Goal: Task Accomplishment & Management: Manage account settings

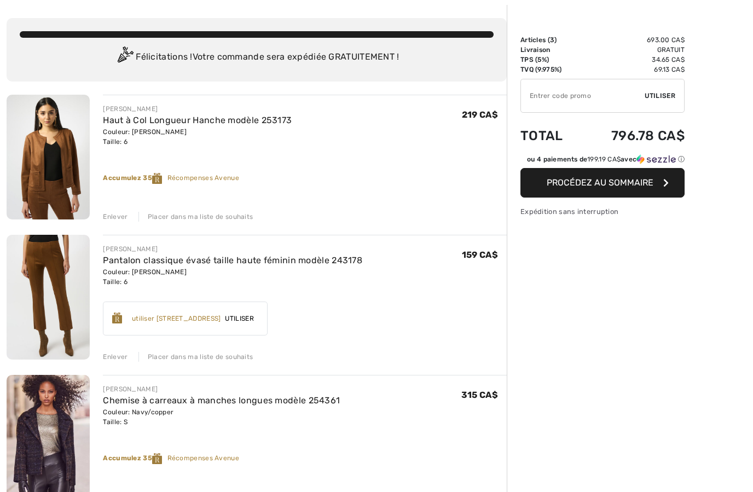
scroll to position [48, 0]
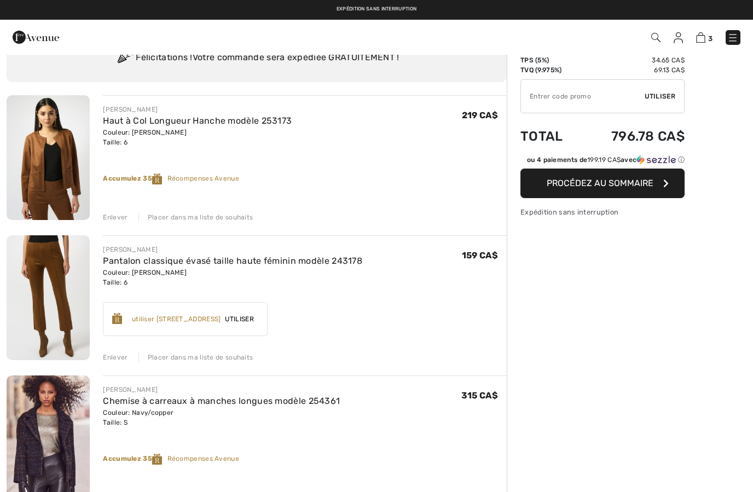
click at [117, 491] on div "Enlever" at bounding box center [115, 498] width 25 height 10
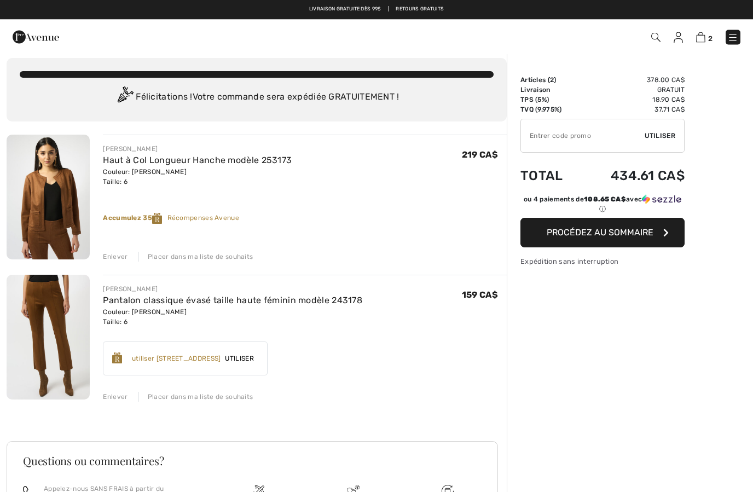
scroll to position [0, 0]
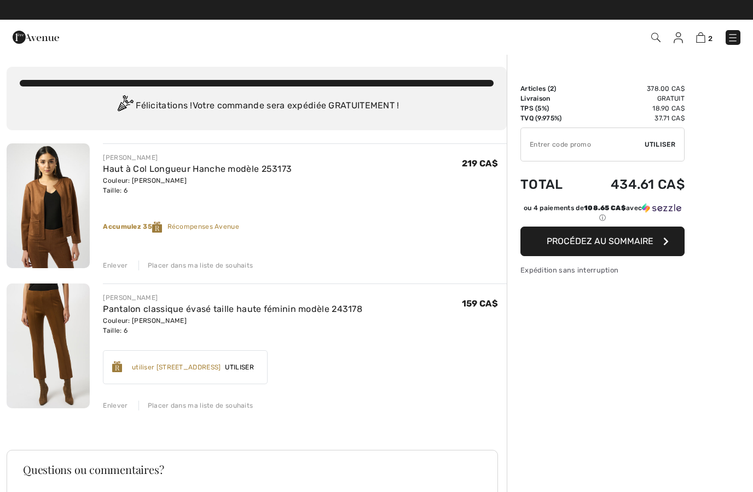
click at [621, 243] on span "Procédez au sommaire" at bounding box center [599, 241] width 107 height 10
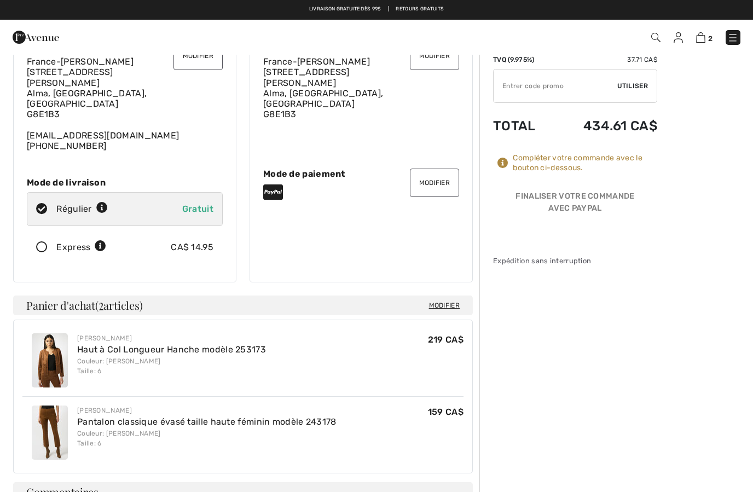
scroll to position [83, 0]
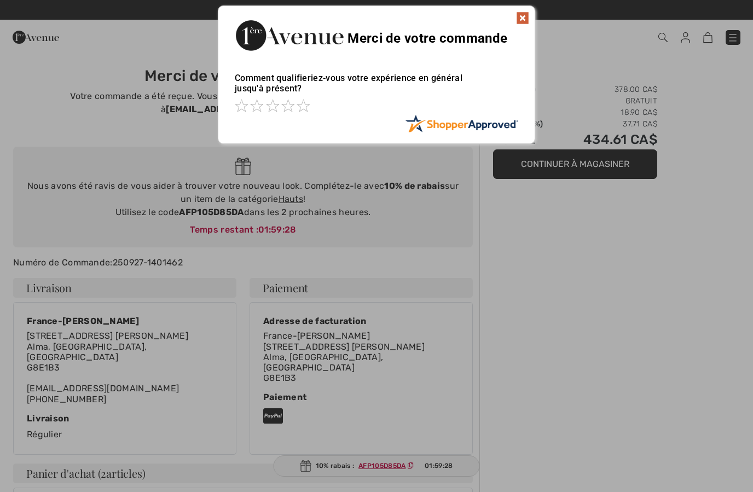
click at [523, 24] on img at bounding box center [522, 17] width 13 height 13
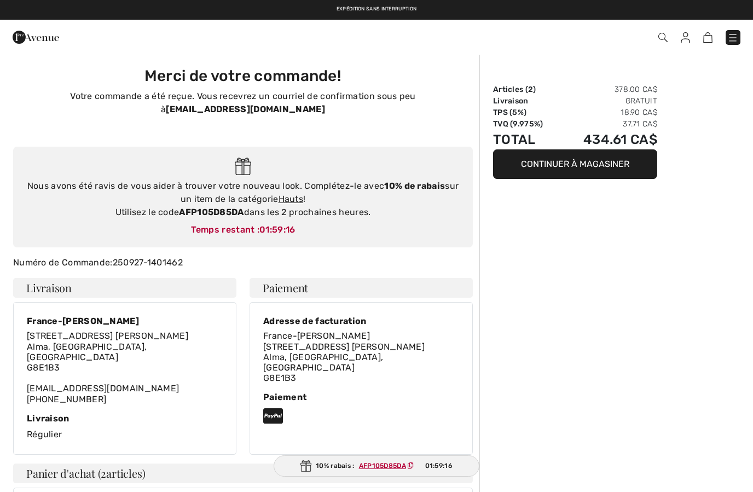
click at [45, 41] on img at bounding box center [36, 37] width 46 height 22
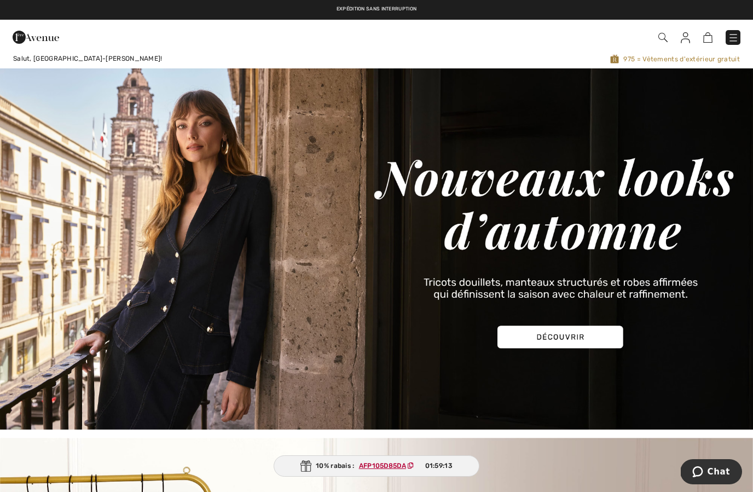
click at [381, 462] on ins "AFP105D85DA" at bounding box center [382, 466] width 47 height 8
click at [391, 465] on ins "AFP105D85DA" at bounding box center [382, 466] width 47 height 8
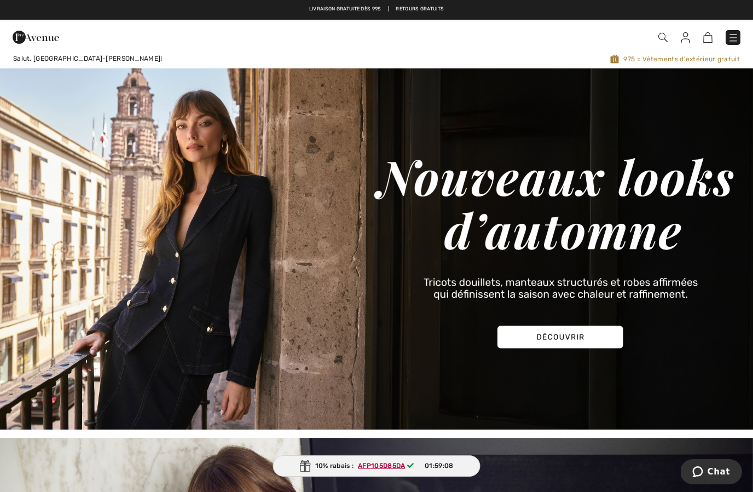
click at [731, 41] on img at bounding box center [732, 37] width 11 height 11
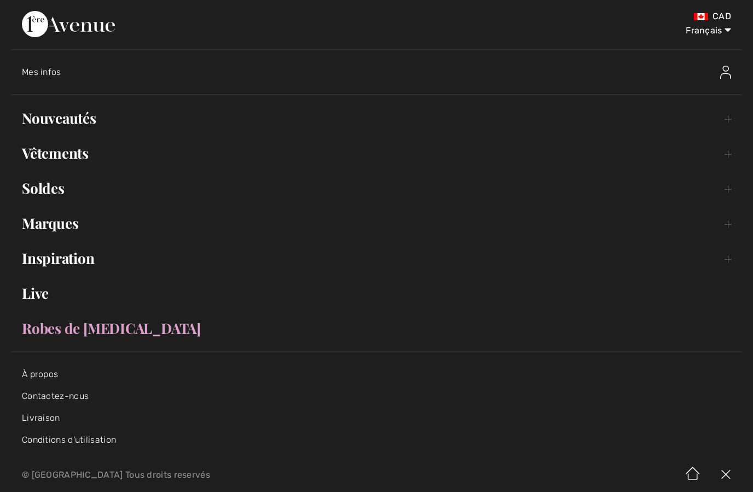
click at [87, 121] on link "Nouveautés Toggle submenu" at bounding box center [376, 118] width 731 height 24
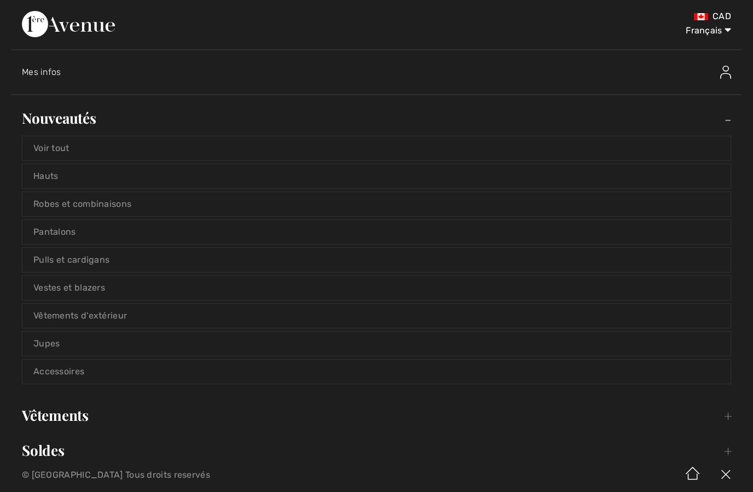
click at [101, 148] on link "Voir tout" at bounding box center [376, 148] width 708 height 24
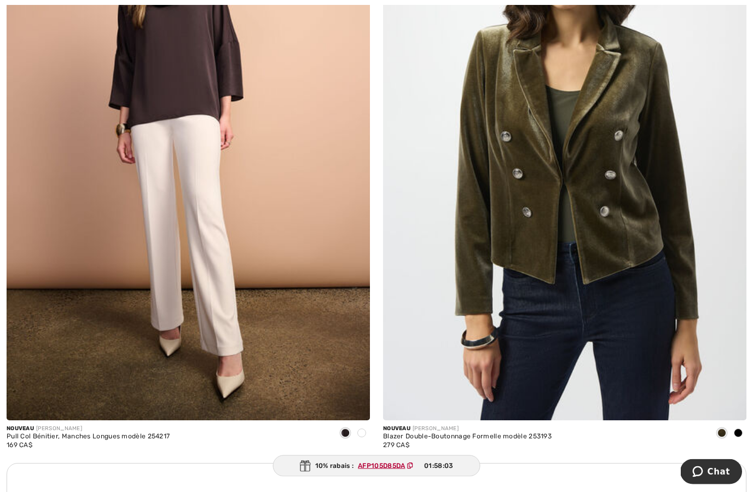
scroll to position [6870, 0]
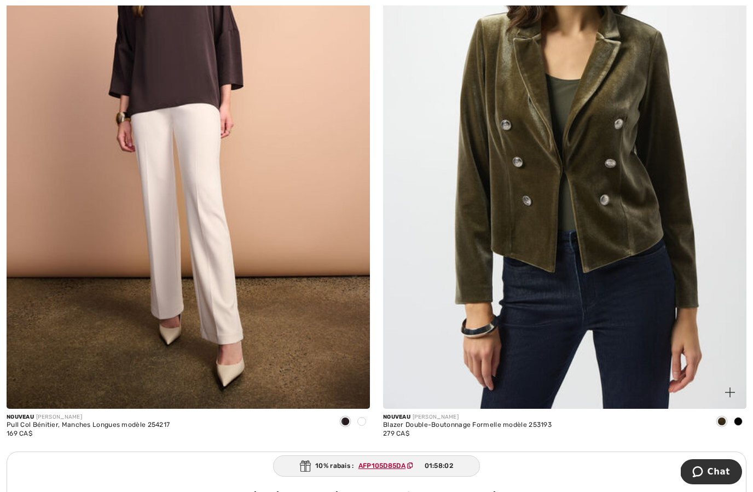
click at [691, 369] on img at bounding box center [564, 136] width 363 height 545
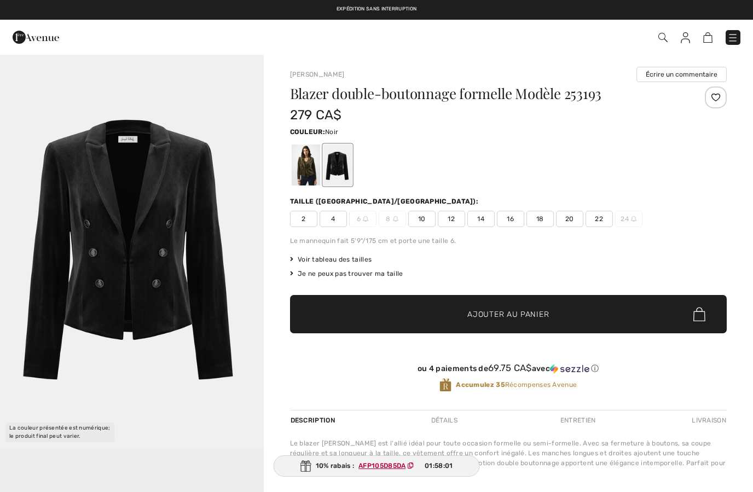
checkbox input "true"
click at [347, 170] on div at bounding box center [337, 164] width 28 height 41
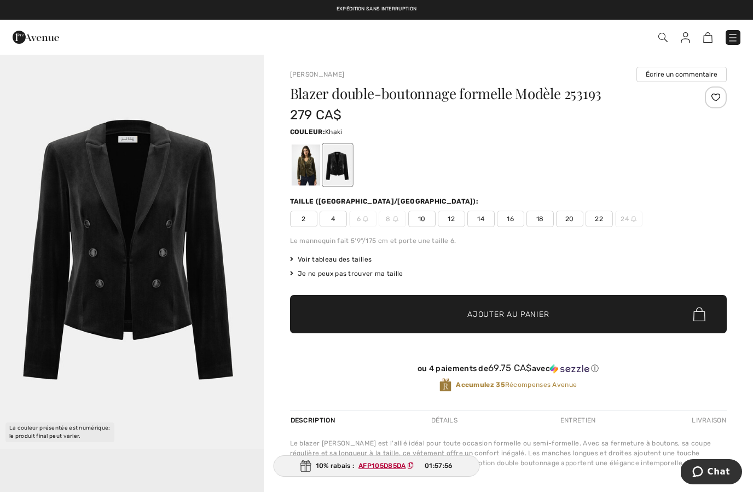
click at [303, 175] on div at bounding box center [305, 164] width 28 height 41
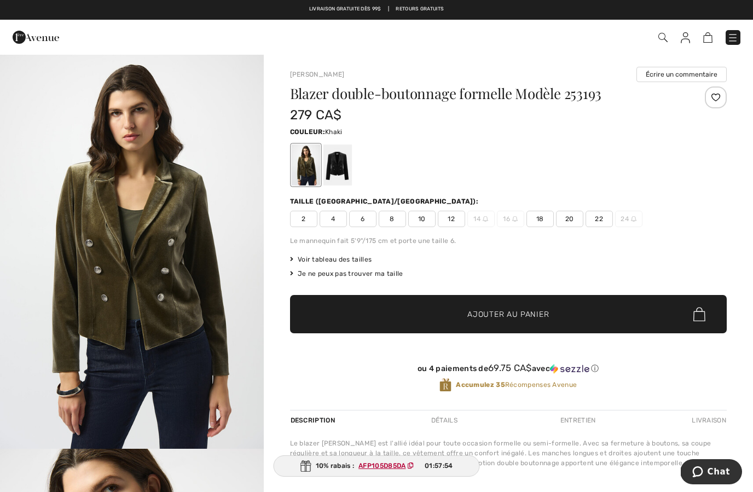
click at [237, 321] on img "1 / 5" at bounding box center [132, 251] width 264 height 395
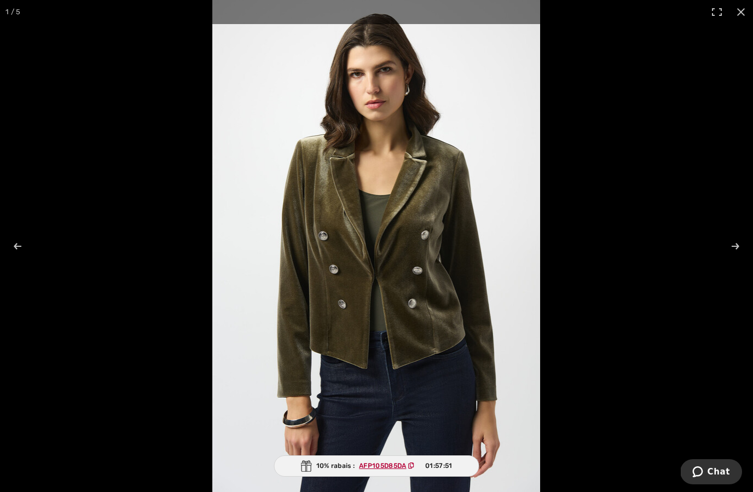
scroll to position [334, 0]
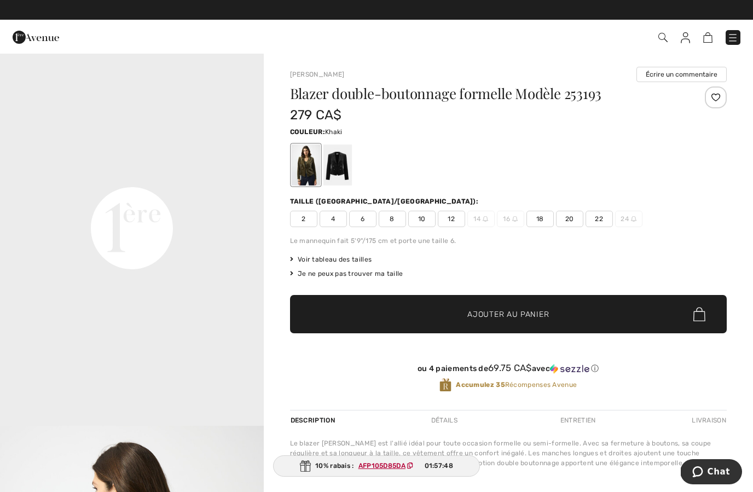
scroll to position [815, 0]
click at [368, 227] on div "Blazer double-boutonnage formelle Modèle 253193 279 CA$ Couleur: Khaki Taille (…" at bounding box center [508, 247] width 436 height 323
click at [362, 228] on div "Blazer double-boutonnage formelle Modèle 253193 279 CA$ Couleur: Khaki Taille (…" at bounding box center [508, 247] width 436 height 323
click at [371, 229] on div "Blazer double-boutonnage formelle Modèle 253193 279 CA$ Couleur: Khaki Taille (…" at bounding box center [508, 247] width 436 height 323
click at [365, 223] on span "6" at bounding box center [362, 219] width 27 height 16
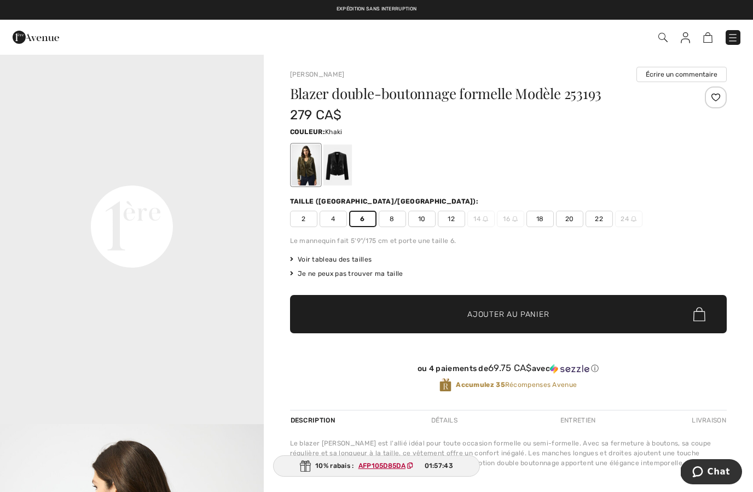
click at [443, 324] on span "✔ Ajouté au panier Ajouter au panier" at bounding box center [508, 314] width 436 height 38
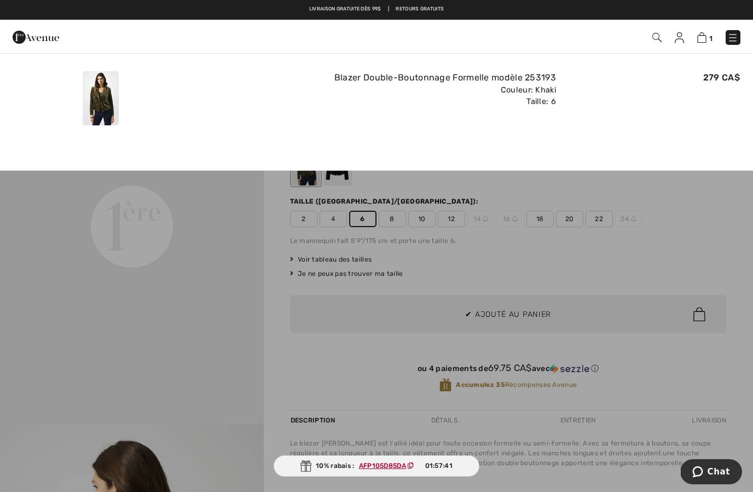
scroll to position [0, 0]
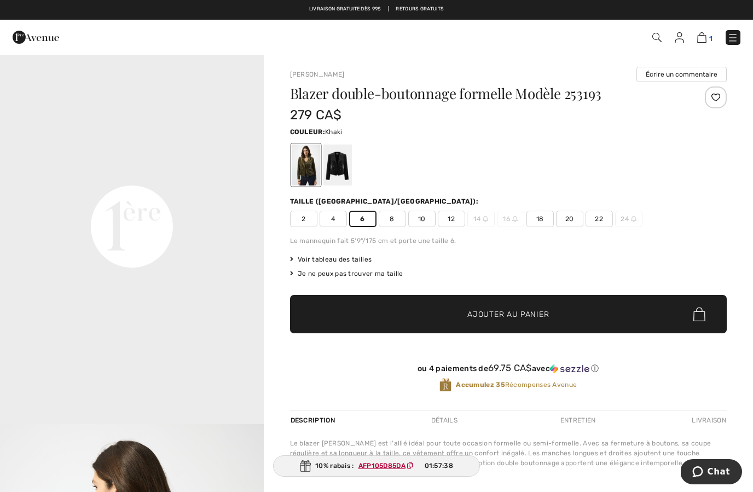
click at [703, 40] on img at bounding box center [701, 37] width 9 height 10
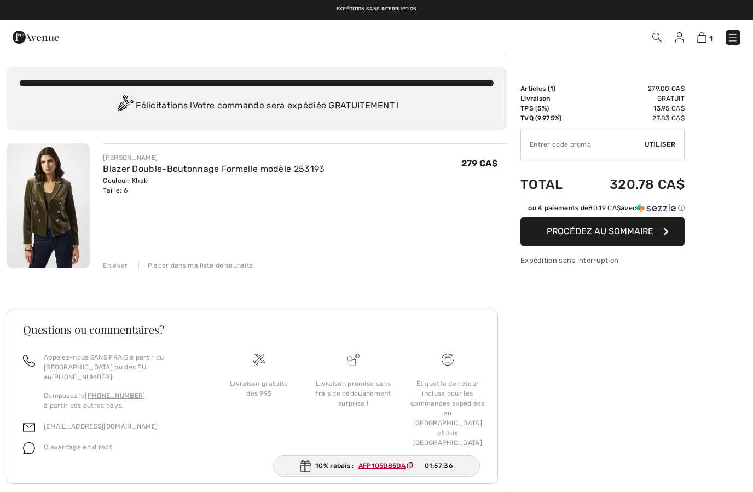
click at [619, 139] on input "TEXT" at bounding box center [583, 144] width 124 height 33
click at [620, 139] on input "TEXT" at bounding box center [583, 144] width 124 height 33
paste input "AFP105D85DA"
type input "AFP105D85DA"
click at [679, 145] on div "✔ Utiliser Enlever" at bounding box center [602, 144] width 164 height 34
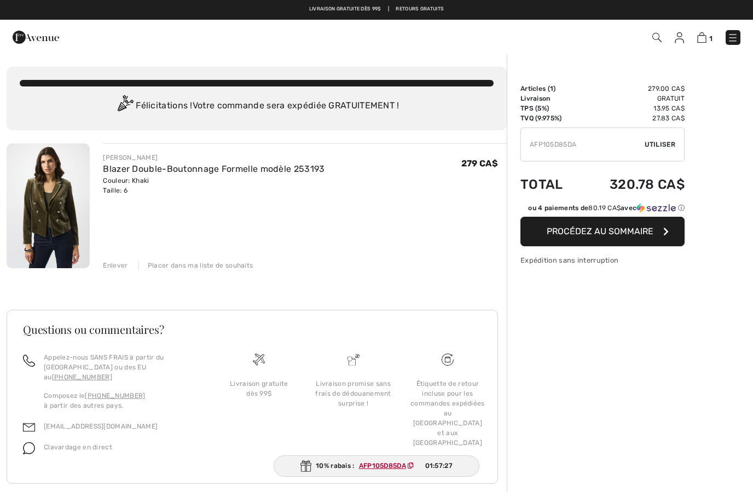
click at [666, 143] on span "Utiliser" at bounding box center [659, 144] width 31 height 10
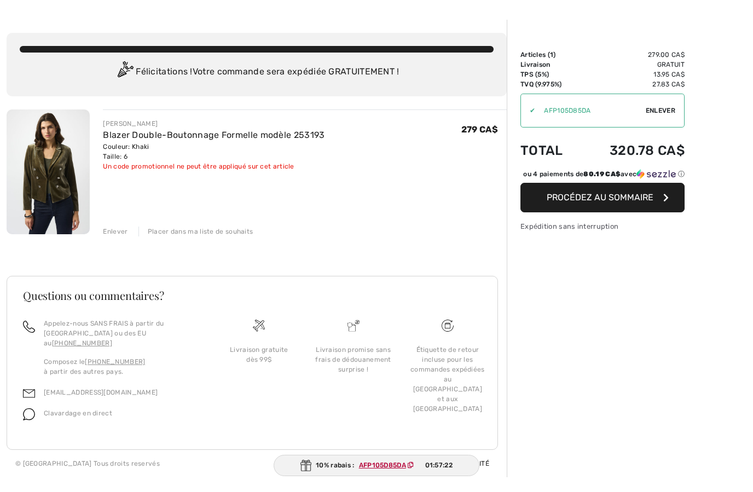
scroll to position [37, 0]
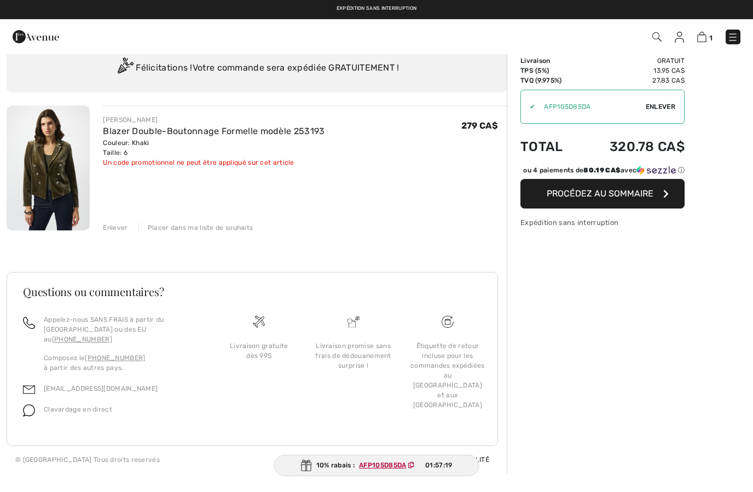
click at [389, 462] on ins "AFP105D85DA" at bounding box center [382, 466] width 47 height 8
click at [387, 469] on span "AFP105D85DA" at bounding box center [388, 466] width 69 height 10
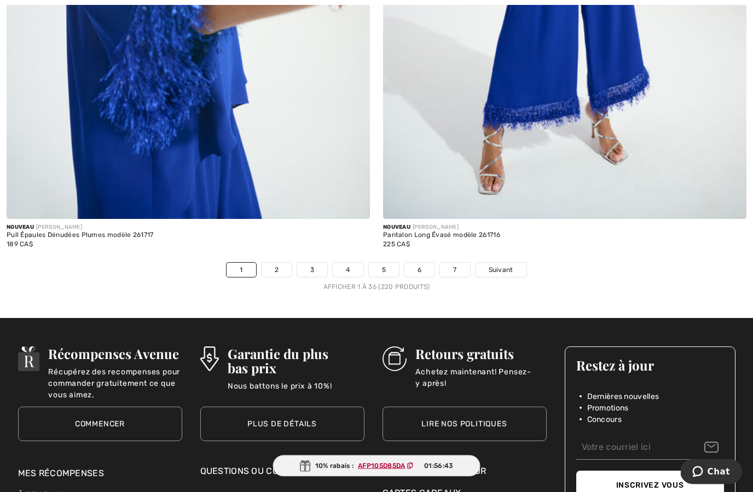
scroll to position [10702, 0]
click at [280, 263] on link "2" at bounding box center [276, 270] width 30 height 14
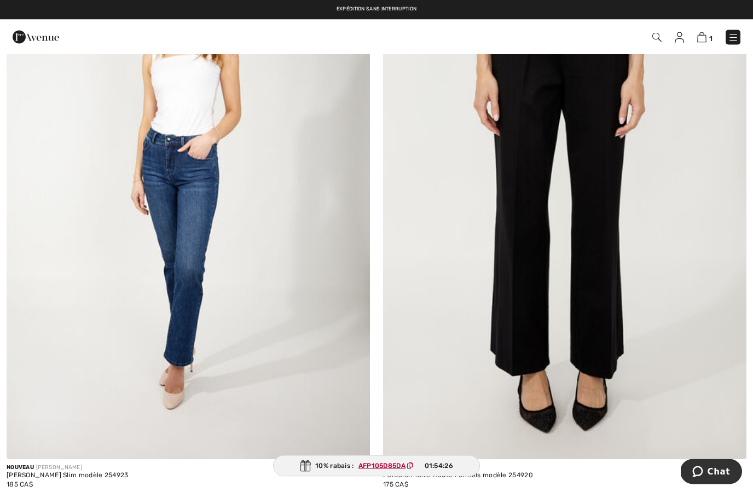
scroll to position [5643, 0]
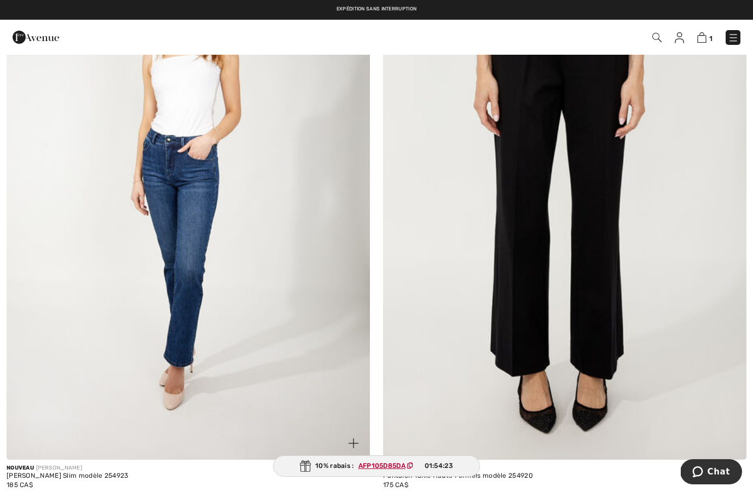
click at [199, 214] on img at bounding box center [188, 187] width 363 height 545
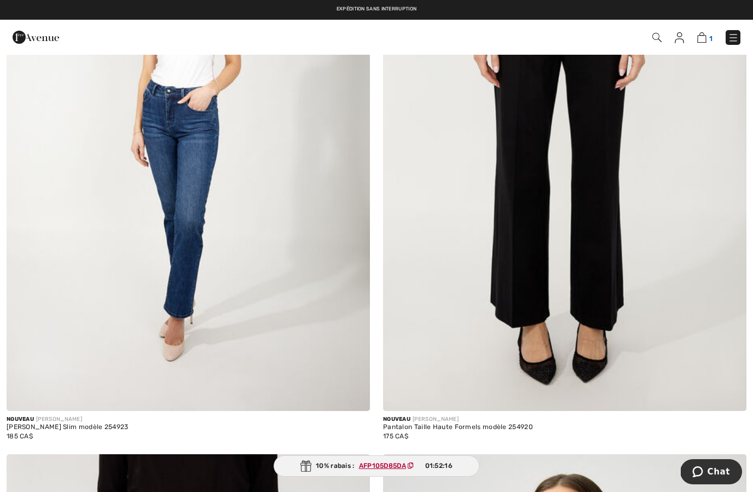
click at [706, 42] on img at bounding box center [701, 37] width 9 height 10
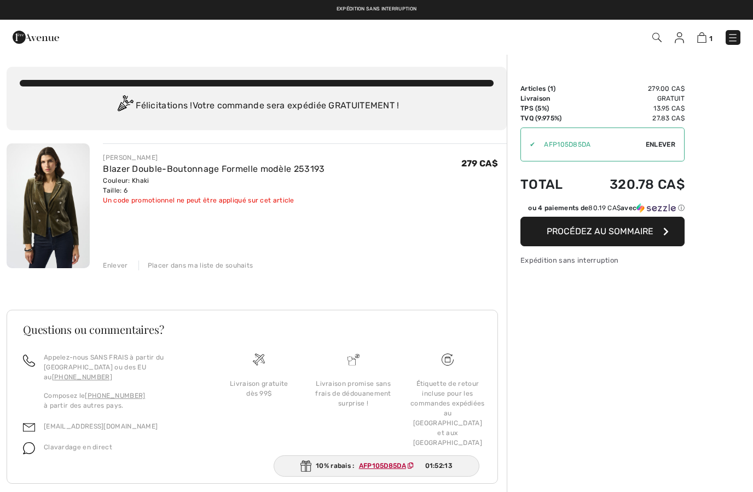
click at [679, 42] on img at bounding box center [678, 37] width 9 height 11
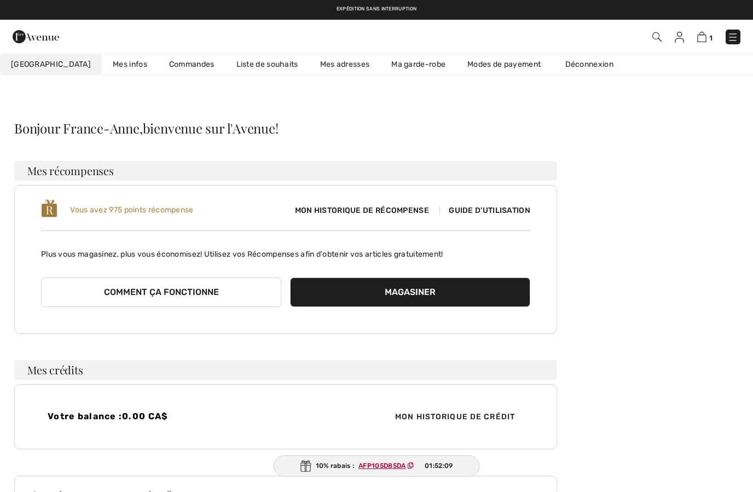
click at [173, 70] on link "Commandes" at bounding box center [191, 64] width 67 height 20
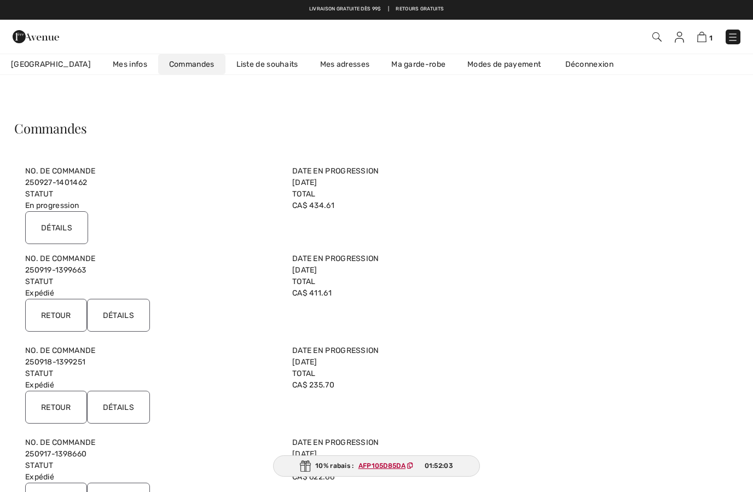
click at [112, 311] on input "Détails" at bounding box center [118, 315] width 63 height 33
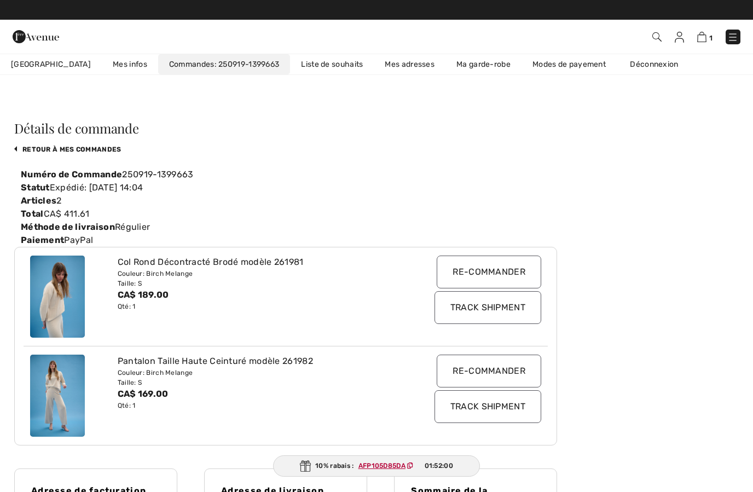
click at [514, 309] on input "Track Shipment" at bounding box center [487, 307] width 107 height 33
click at [90, 142] on div "Détails de commande retour à mes commandes Numéro de Commande 250919-1399663 St…" at bounding box center [285, 405] width 543 height 568
click at [109, 148] on link "retour à mes commandes" at bounding box center [67, 149] width 107 height 8
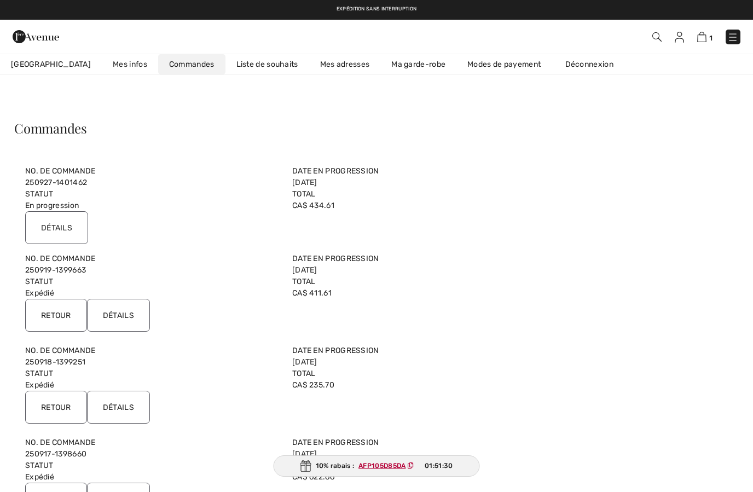
click at [119, 409] on input "Détails" at bounding box center [118, 407] width 63 height 33
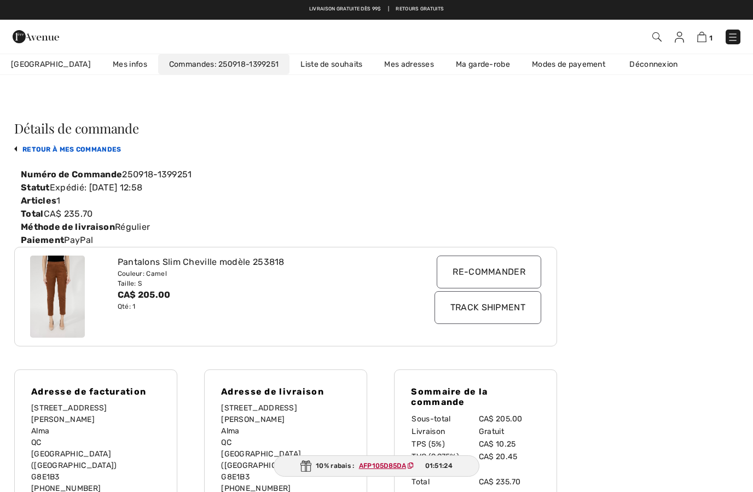
click at [99, 152] on link "retour à mes commandes" at bounding box center [67, 149] width 107 height 8
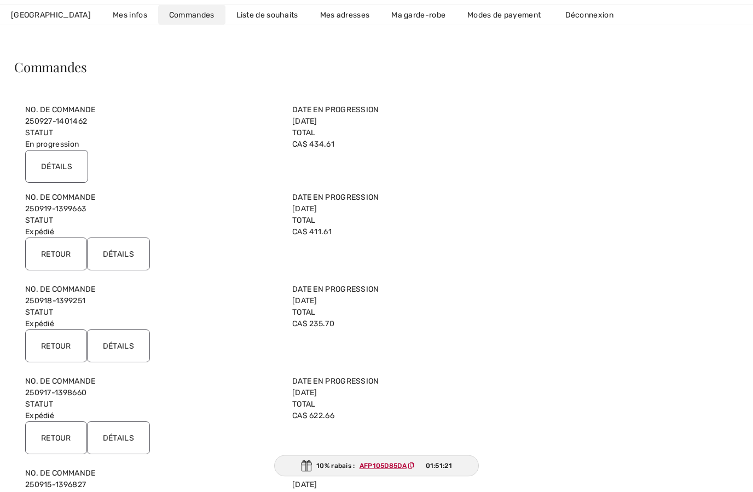
scroll to position [62, 0]
click at [51, 337] on input "Retour" at bounding box center [56, 345] width 62 height 33
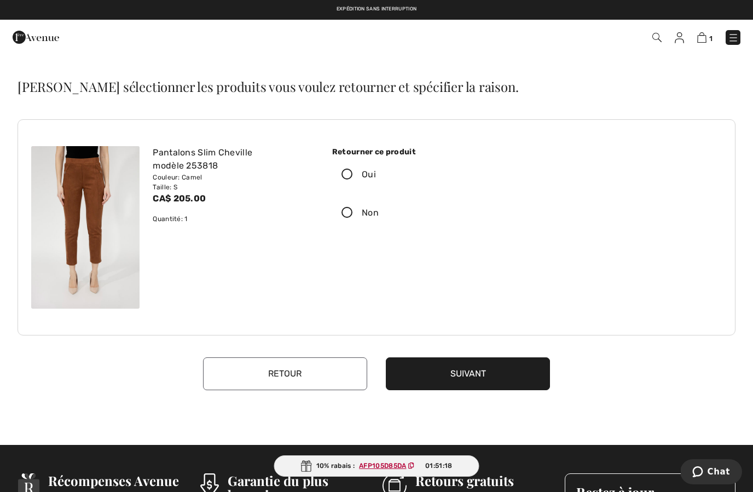
click at [352, 177] on icon at bounding box center [347, 174] width 29 height 11
click at [376, 177] on input "Oui" at bounding box center [379, 174] width 7 height 33
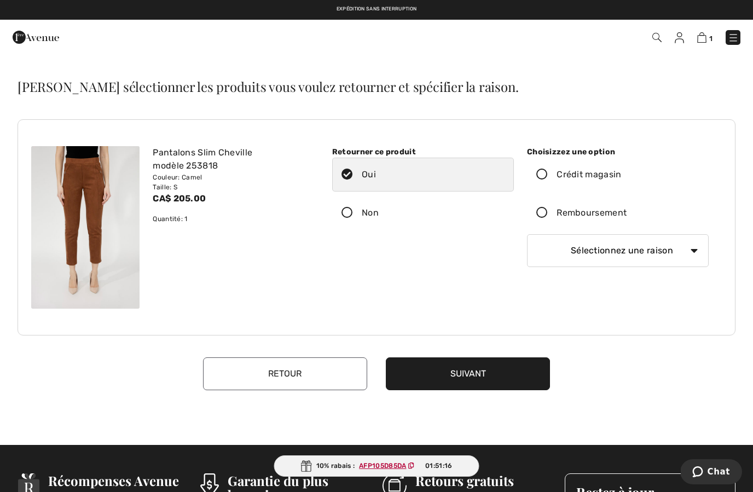
click at [544, 205] on label "Remboursement" at bounding box center [618, 213] width 182 height 34
click at [626, 205] on input "Remboursement" at bounding box center [629, 212] width 7 height 33
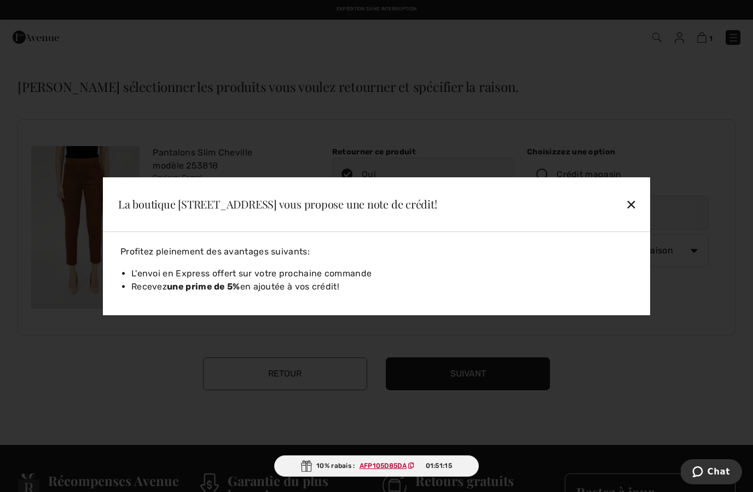
click at [635, 203] on div "✕" at bounding box center [578, 204] width 126 height 23
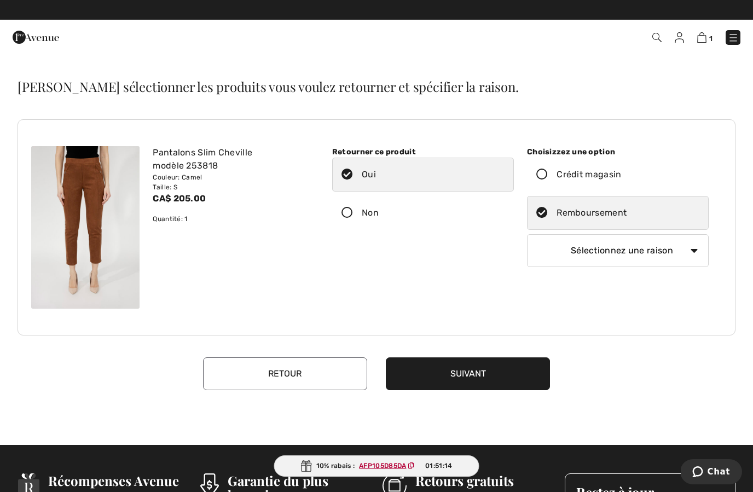
click at [646, 245] on select "Sélectionnez une raison Mauvaise taille/article reçu Ma commande est arrivée tr…" at bounding box center [618, 250] width 182 height 33
select select "other"
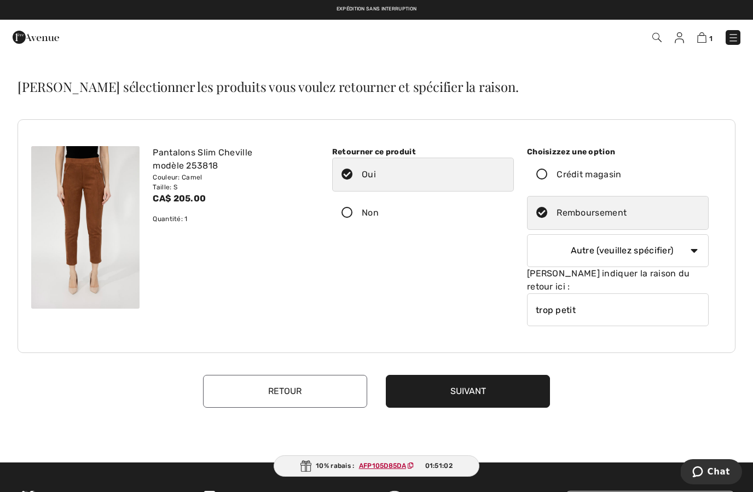
type input "trop petit"
click at [485, 375] on button "Suivant" at bounding box center [468, 391] width 164 height 33
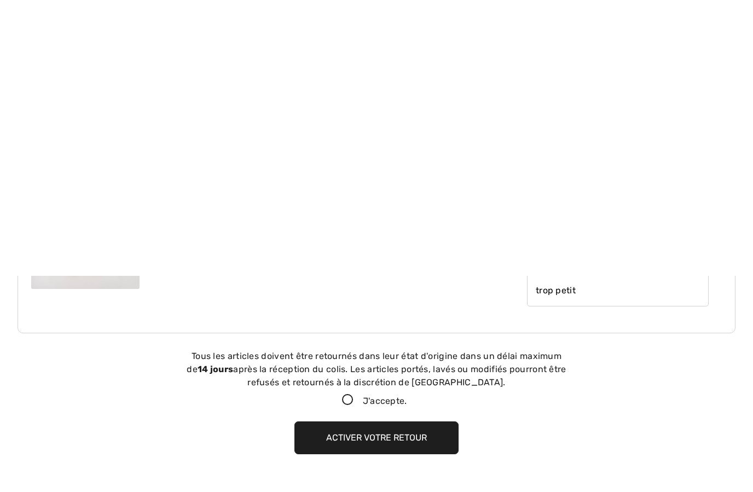
scroll to position [20, 0]
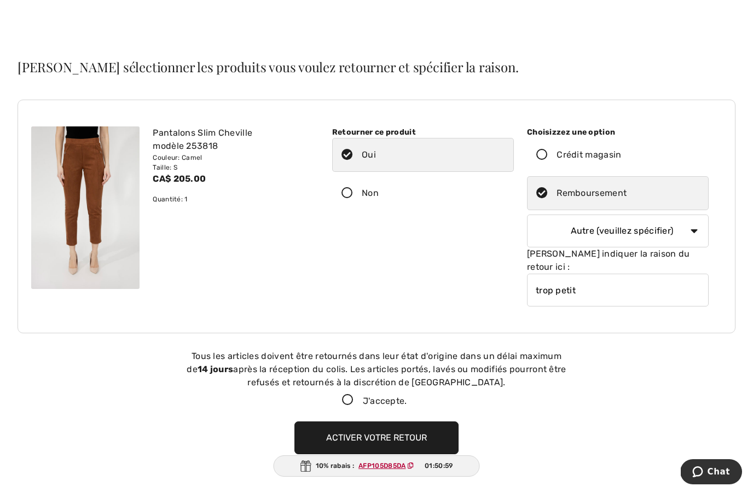
click at [339, 394] on icon at bounding box center [347, 399] width 29 height 11
click at [407, 397] on input "J'accepte." at bounding box center [410, 400] width 7 height 7
checkbox input "true"
click at [360, 421] on button "Activer votre retour" at bounding box center [376, 437] width 164 height 33
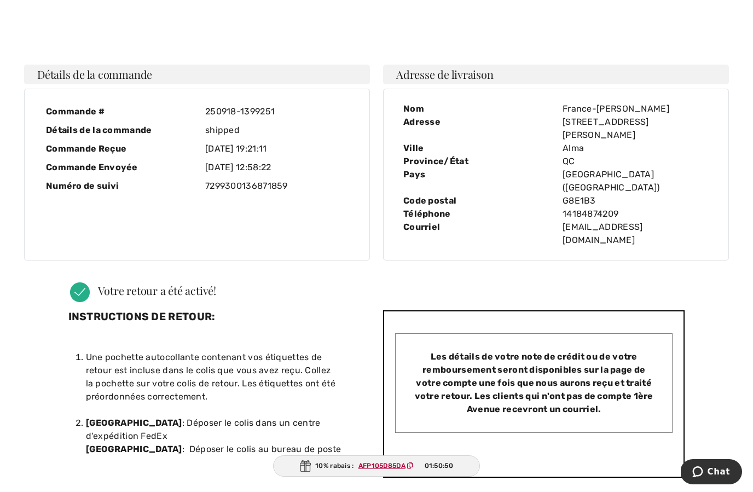
scroll to position [0, 0]
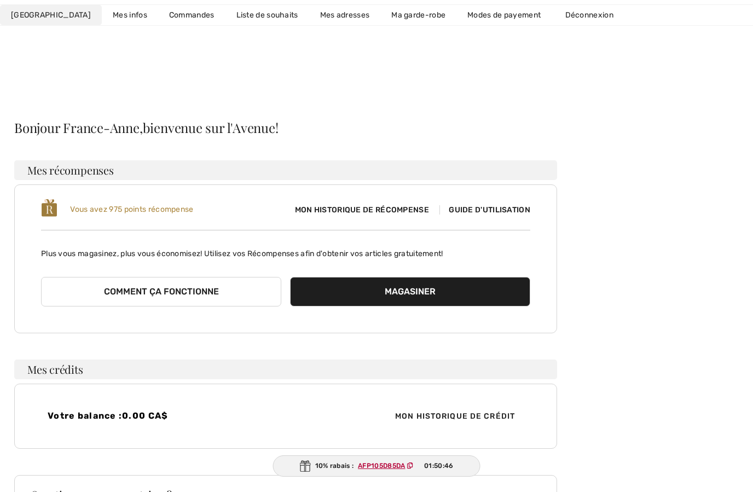
scroll to position [110, 0]
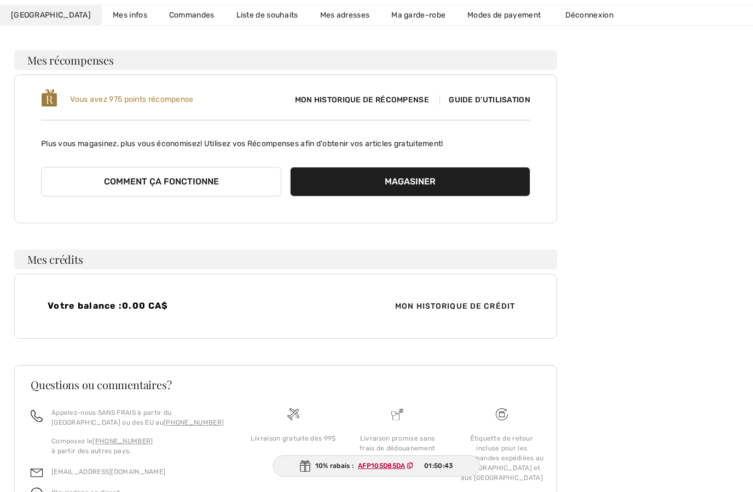
click at [171, 18] on link "Commandes" at bounding box center [191, 15] width 67 height 20
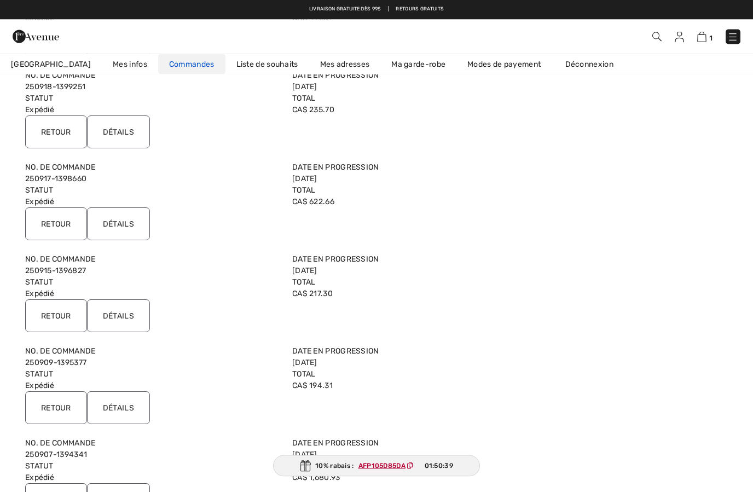
scroll to position [275, 0]
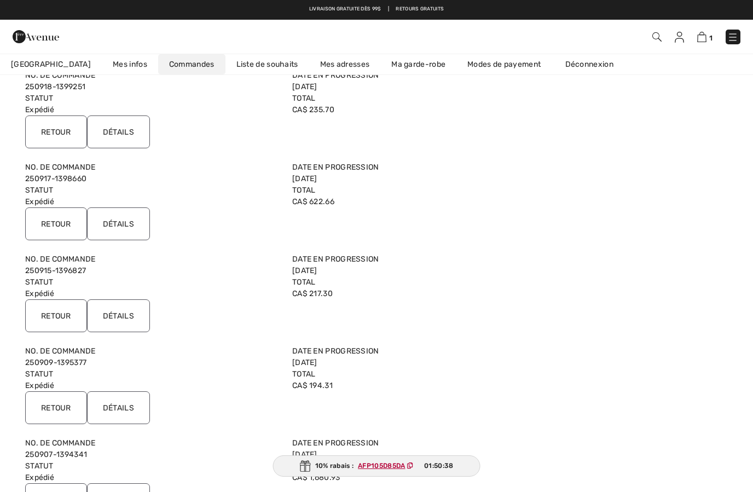
click at [55, 223] on input "Retour" at bounding box center [56, 223] width 62 height 33
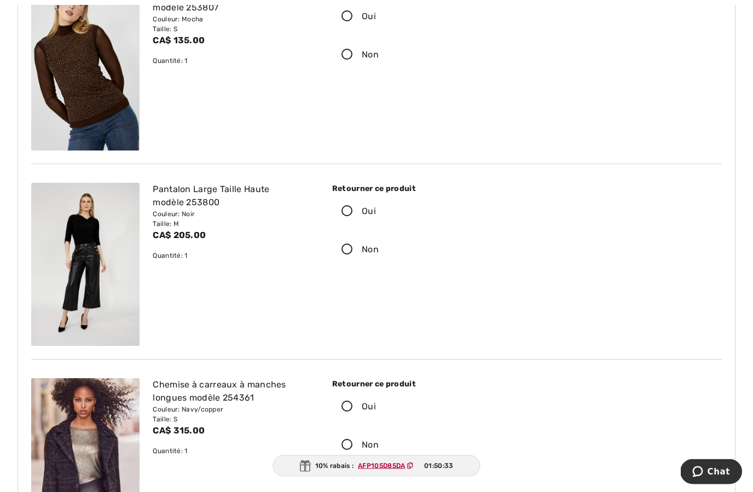
scroll to position [184, 0]
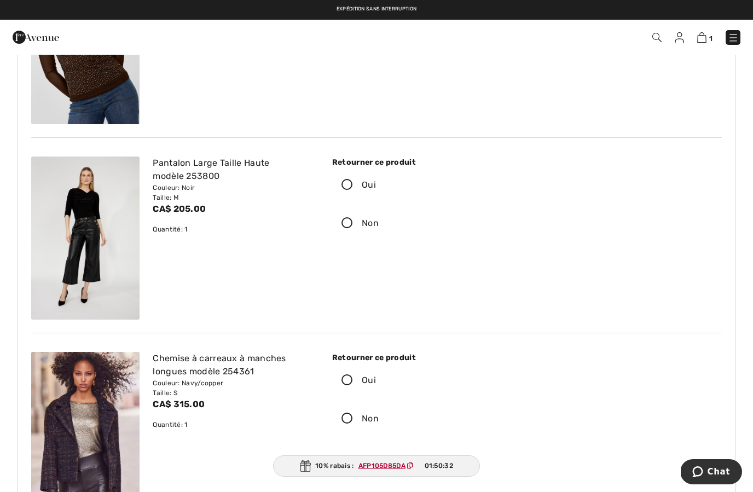
click at [355, 186] on icon at bounding box center [347, 184] width 29 height 11
click at [376, 186] on input "Oui" at bounding box center [379, 184] width 7 height 33
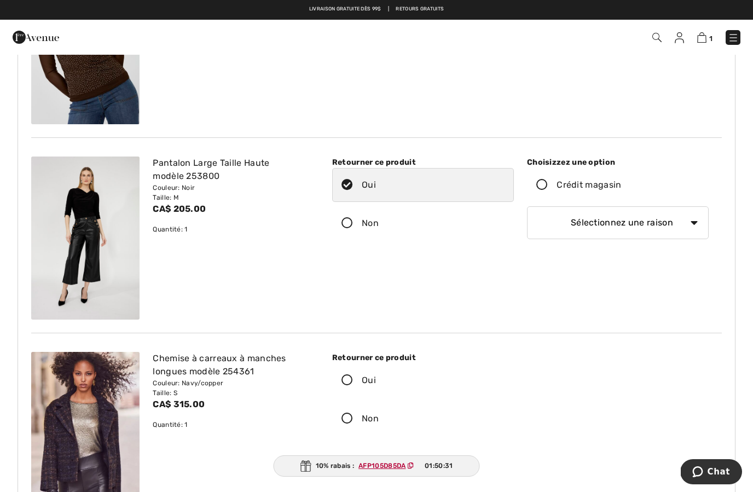
click at [542, 181] on icon at bounding box center [541, 184] width 29 height 11
click at [621, 181] on input "Crédit magasin" at bounding box center [624, 184] width 7 height 33
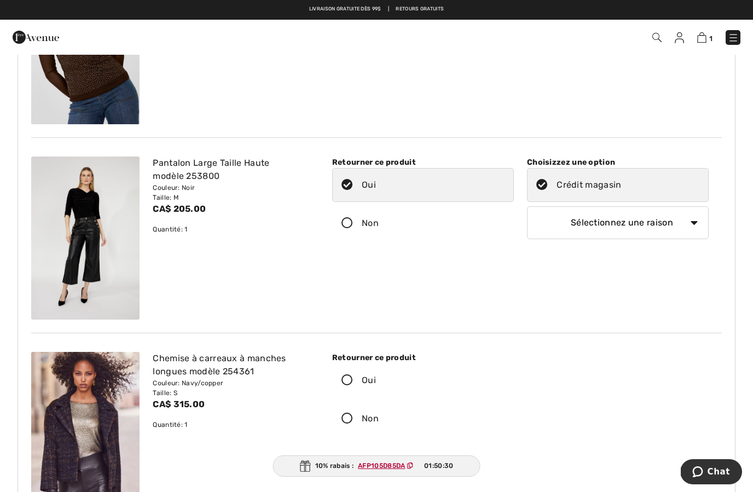
click at [566, 220] on select "Sélectionnez une raison Mauvaise taille/article reçu Ma commande est arrivée tr…" at bounding box center [618, 222] width 182 height 33
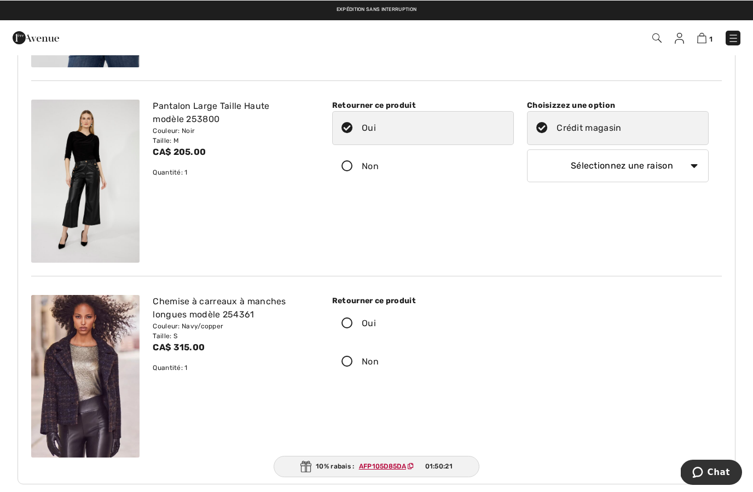
scroll to position [241, 0]
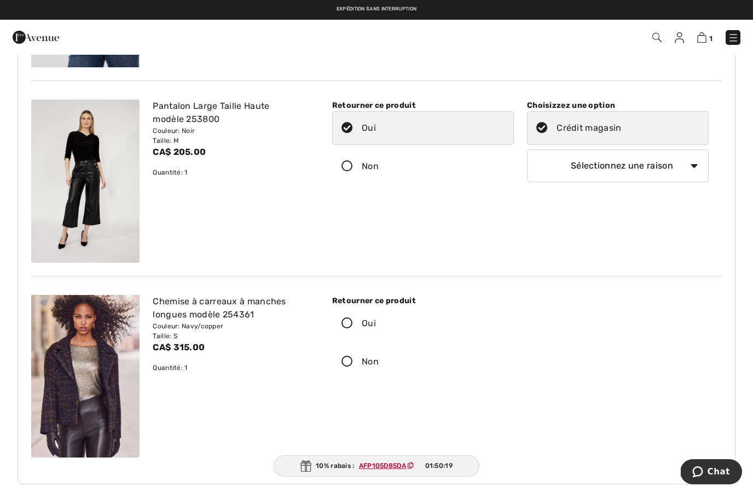
click at [602, 173] on select "Sélectionnez une raison Mauvaise taille/article reçu Ma commande est arrivée tr…" at bounding box center [618, 165] width 182 height 33
select select "other"
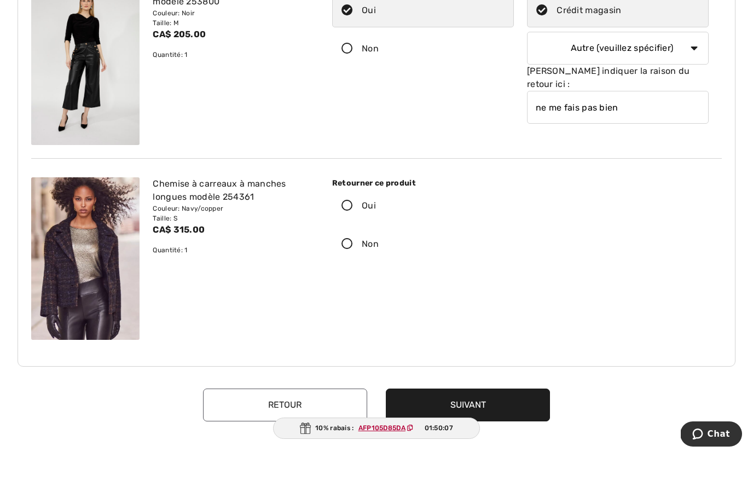
scroll to position [372, 0]
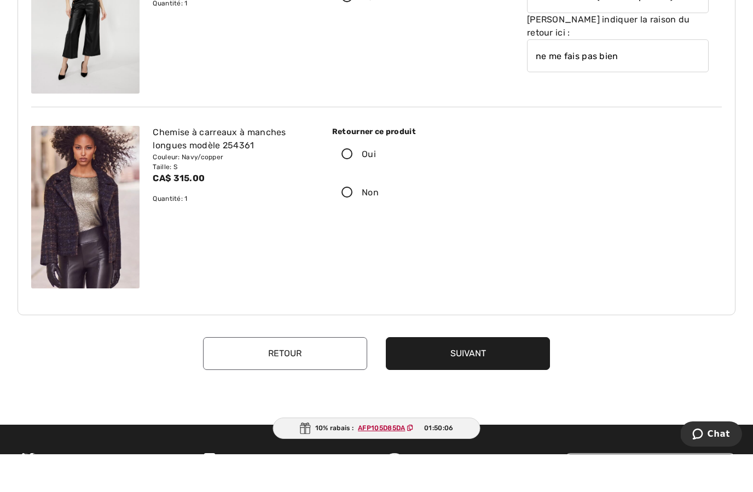
type input "ne me fais pas bien"
click at [486, 375] on button "Suivant" at bounding box center [468, 391] width 164 height 33
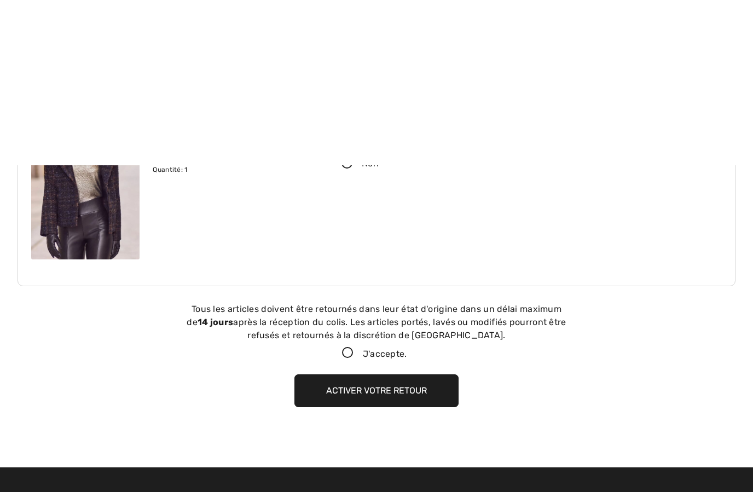
scroll to position [676, 0]
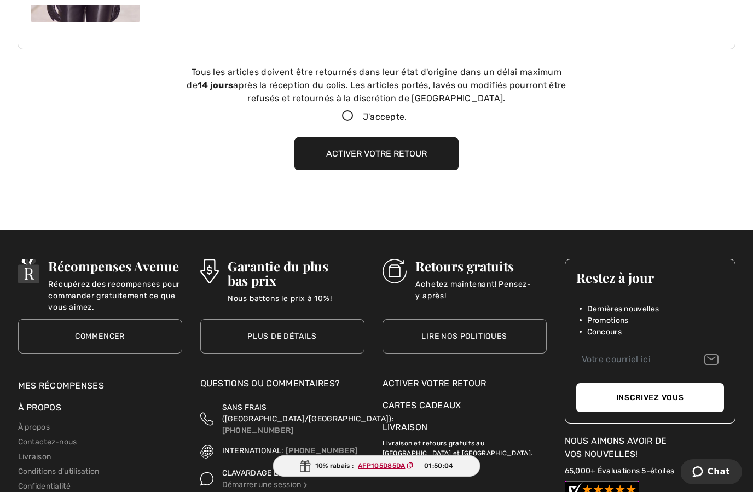
click at [333, 111] on icon at bounding box center [347, 115] width 29 height 11
click at [407, 113] on input "J'accepte." at bounding box center [410, 116] width 7 height 7
checkbox input "true"
click at [359, 161] on button "Activer votre retour" at bounding box center [376, 153] width 164 height 33
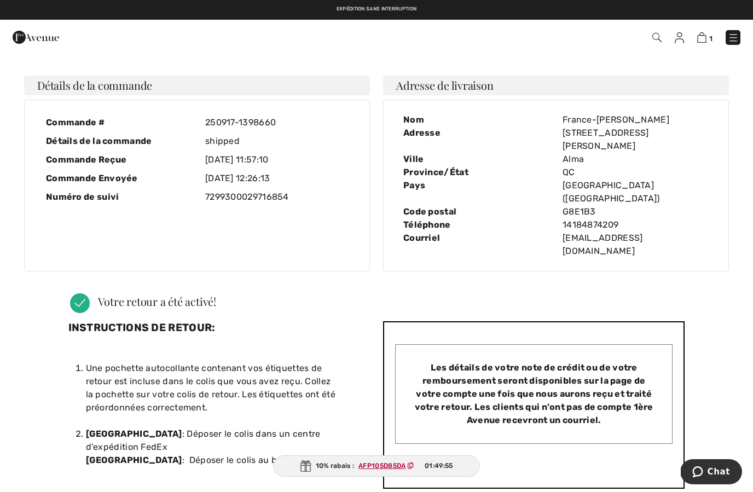
scroll to position [0, 0]
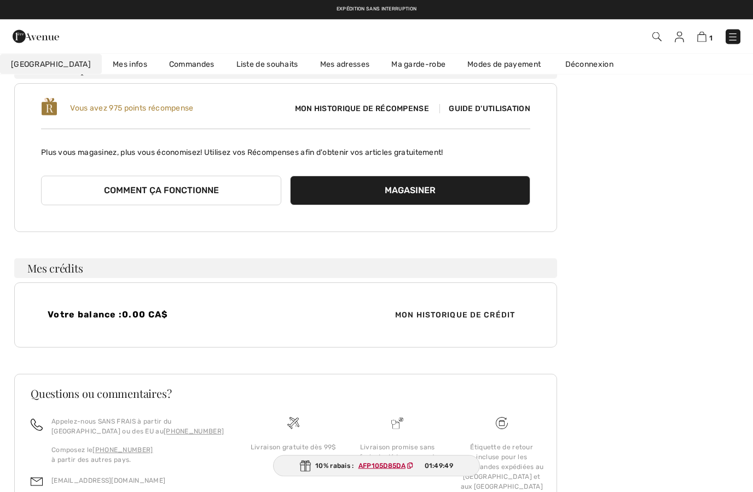
scroll to position [96, 0]
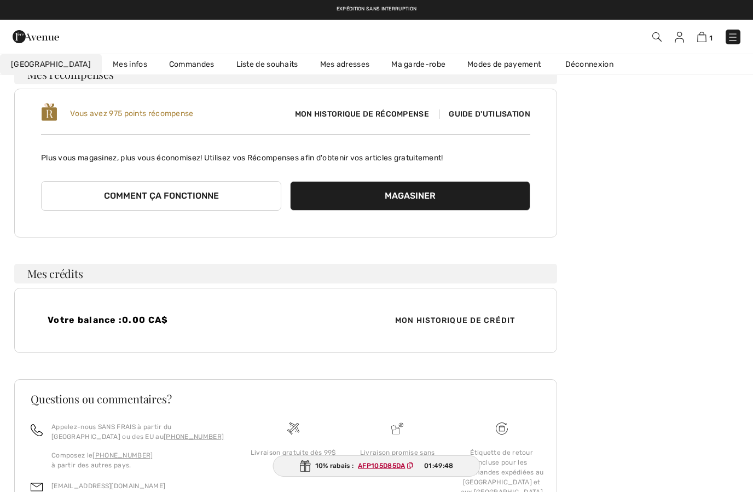
click at [163, 64] on link "Commandes" at bounding box center [191, 64] width 67 height 20
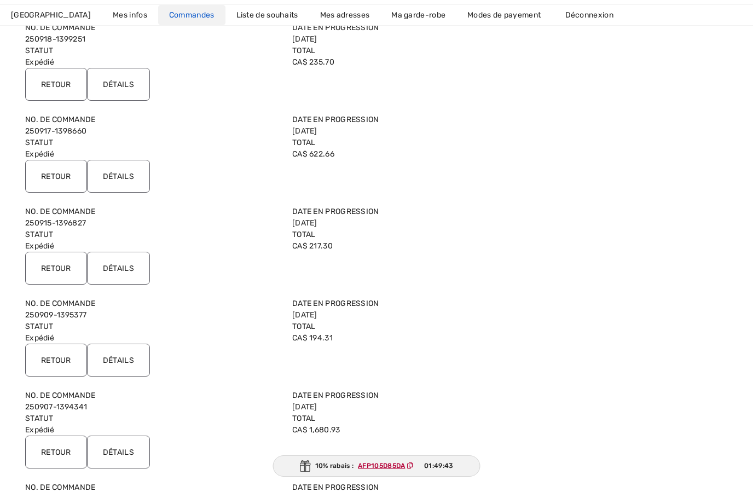
scroll to position [329, 0]
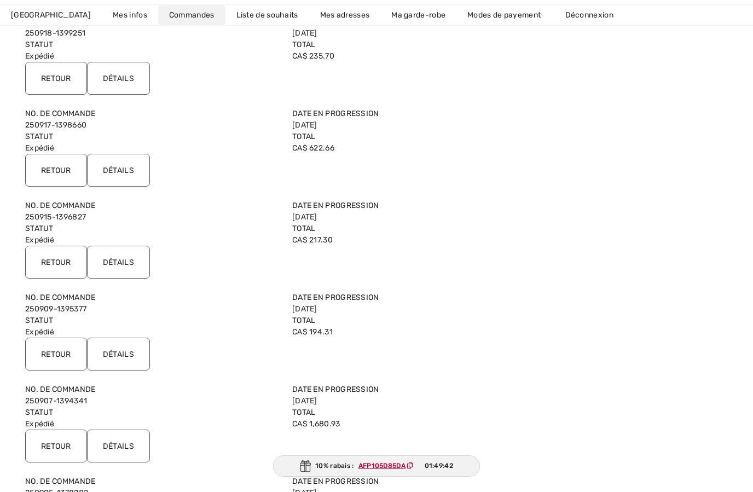
click at [130, 264] on input "Détails" at bounding box center [118, 262] width 63 height 33
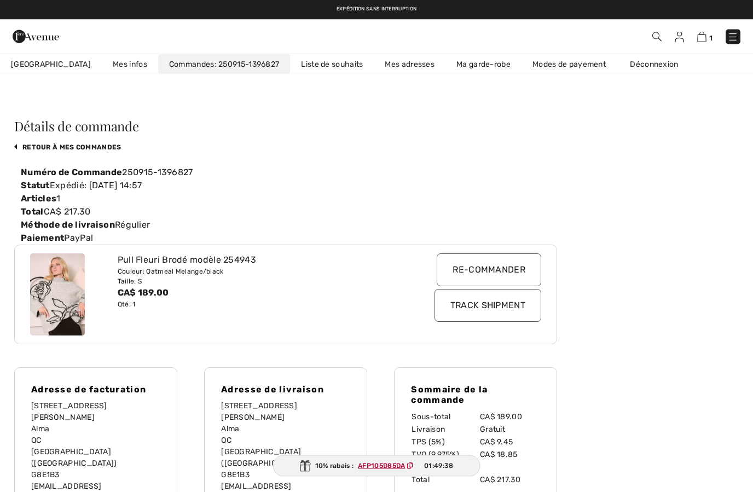
scroll to position [0, 0]
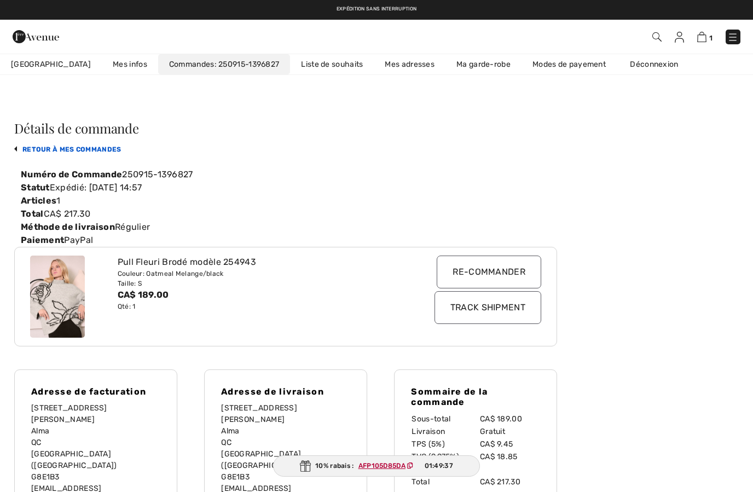
click at [95, 151] on link "retour à mes commandes" at bounding box center [67, 149] width 107 height 8
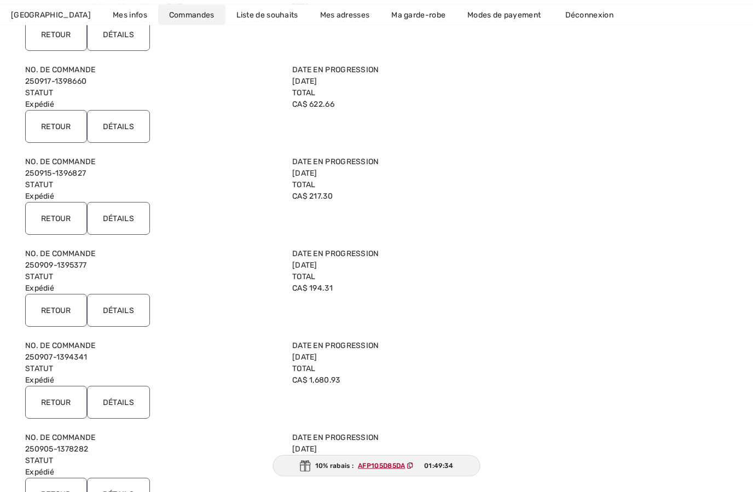
scroll to position [374, 0]
click at [127, 306] on input "Détails" at bounding box center [118, 309] width 63 height 33
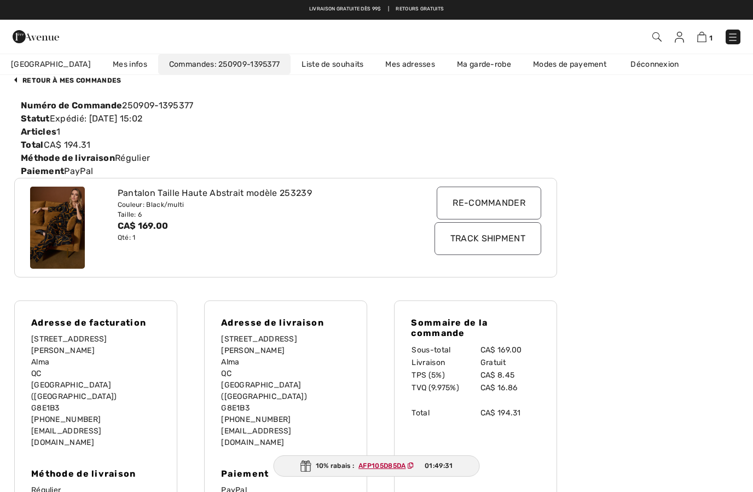
scroll to position [68, 0]
click at [94, 82] on link "retour à mes commandes" at bounding box center [67, 81] width 107 height 8
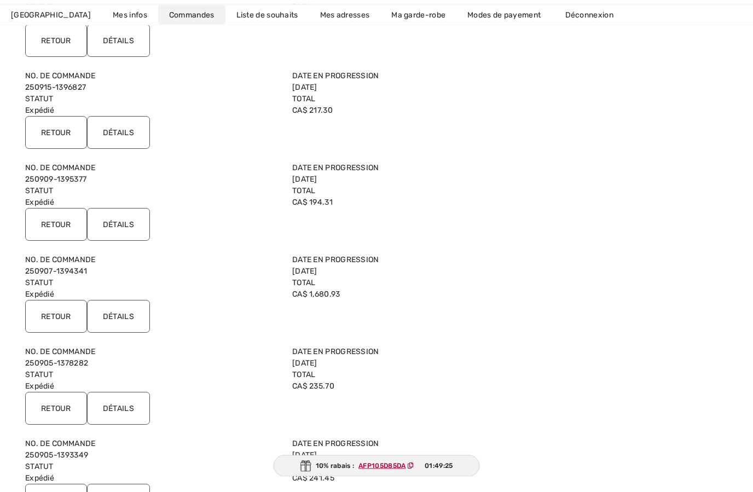
scroll to position [467, 0]
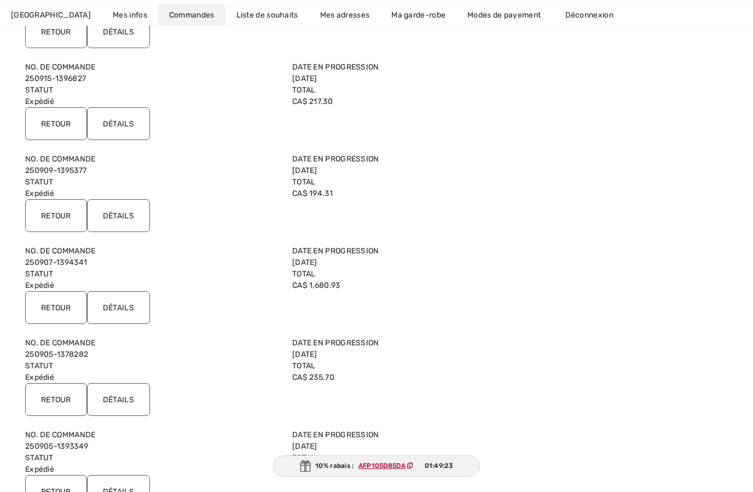
click at [61, 307] on input "Retour" at bounding box center [56, 307] width 62 height 33
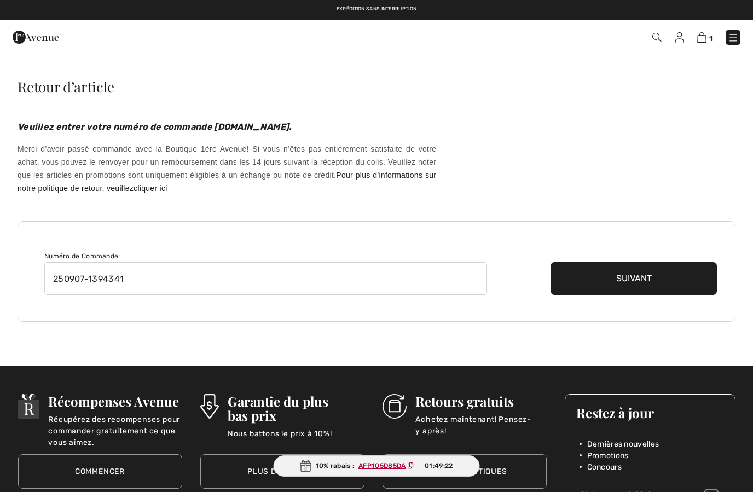
checkbox input "true"
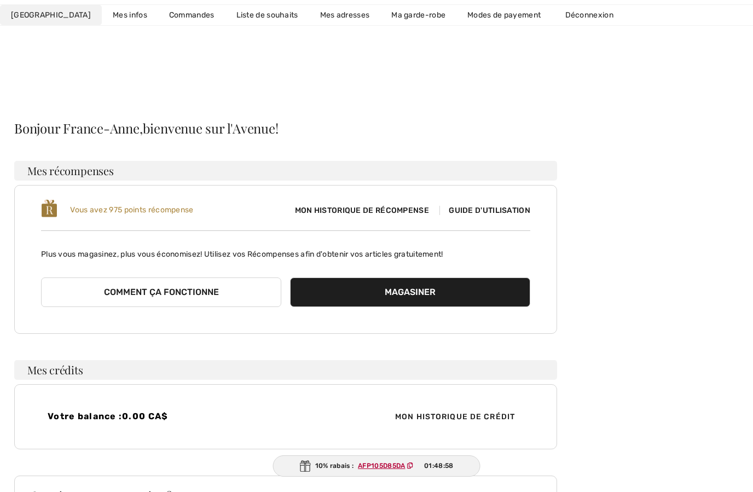
click at [165, 15] on link "Commandes" at bounding box center [191, 15] width 67 height 20
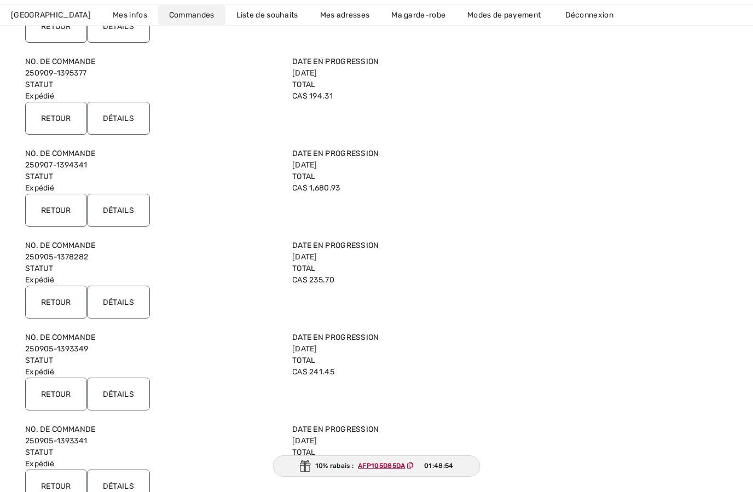
click at [136, 301] on input "Détails" at bounding box center [118, 302] width 63 height 33
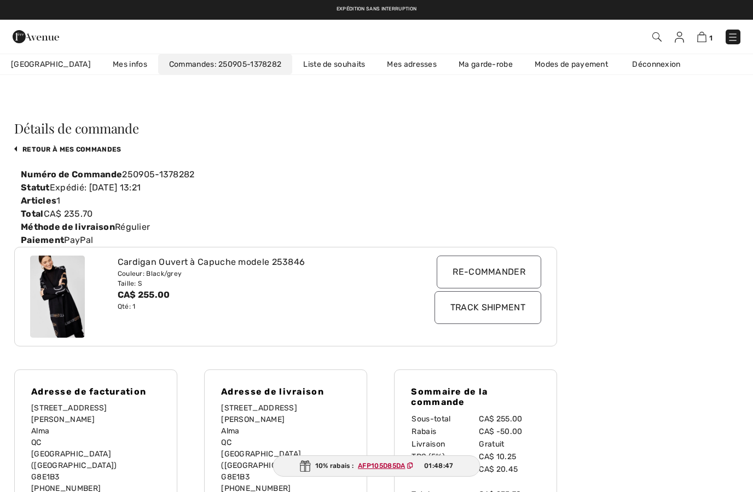
click at [676, 33] on img at bounding box center [678, 37] width 9 height 11
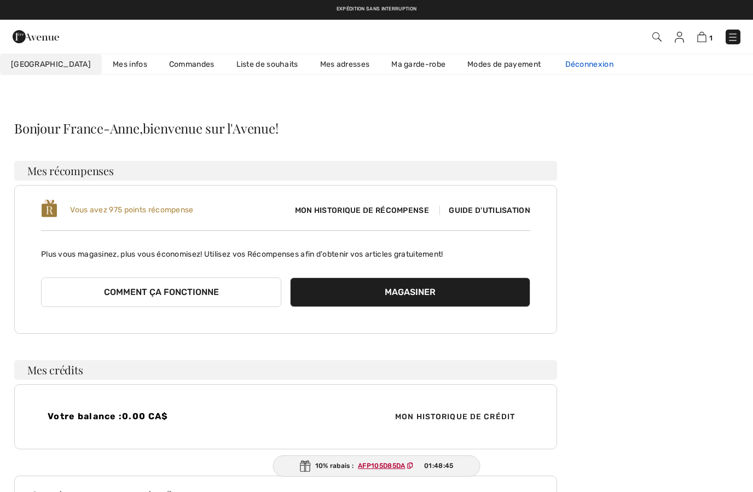
click at [574, 71] on link "Déconnexion" at bounding box center [594, 64] width 81 height 20
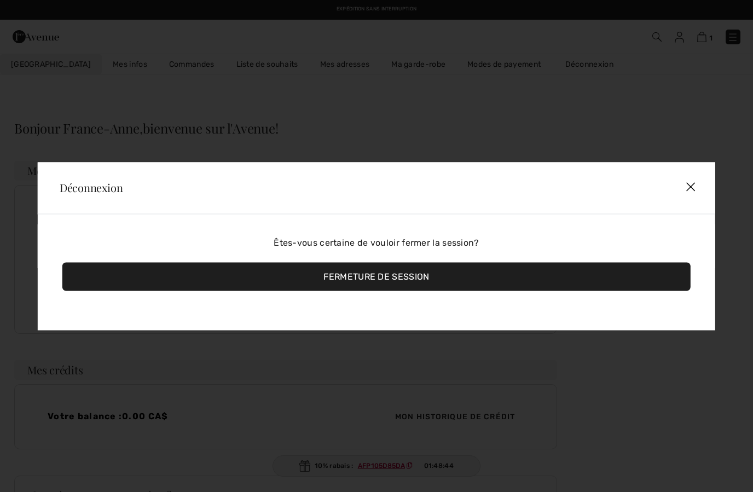
click at [392, 290] on div "Fermeture de session" at bounding box center [376, 276] width 628 height 28
